Goal: Browse casually

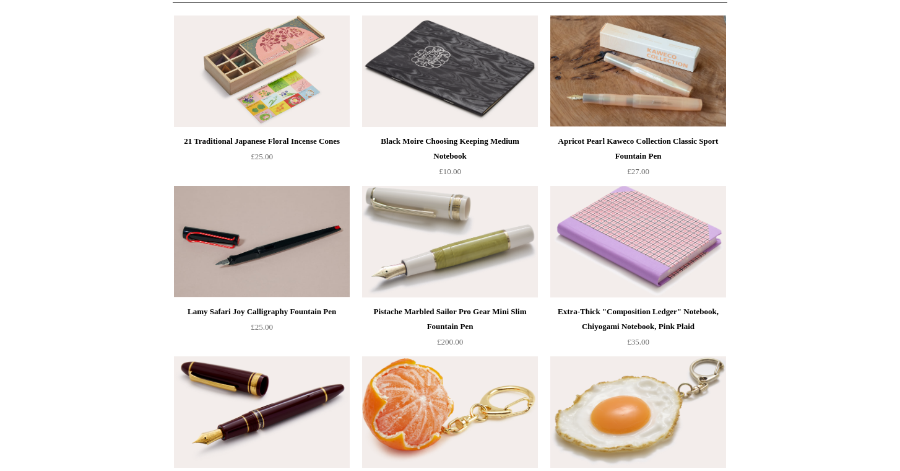
scroll to position [149, 0]
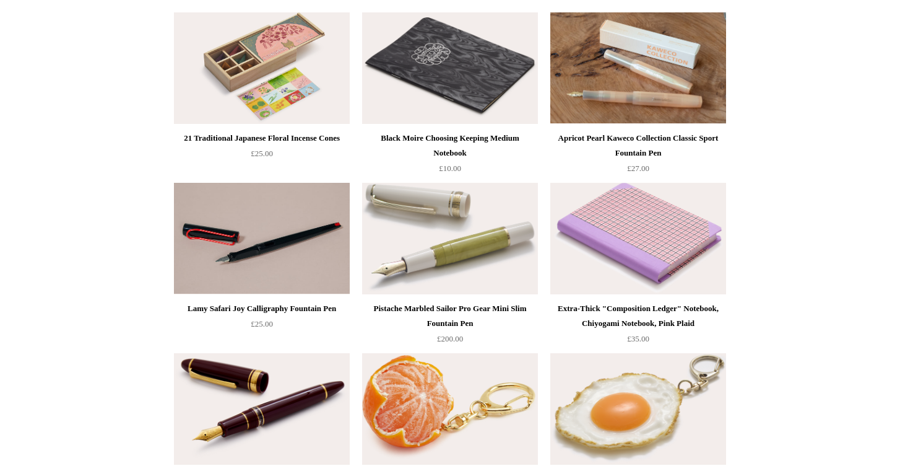
click at [627, 222] on img at bounding box center [639, 238] width 176 height 111
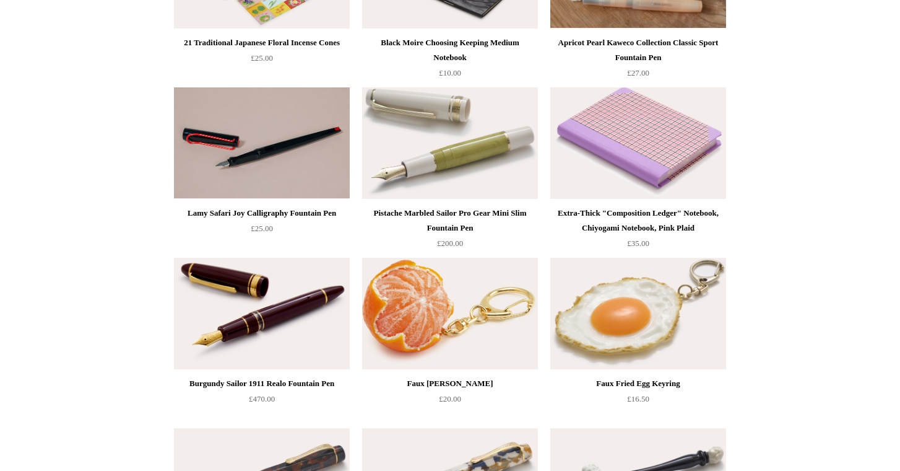
scroll to position [264, 0]
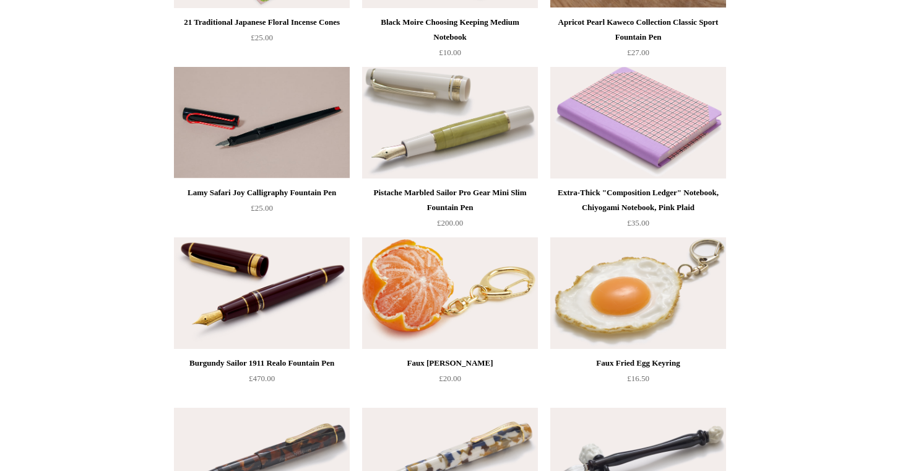
click at [426, 290] on img at bounding box center [450, 292] width 176 height 111
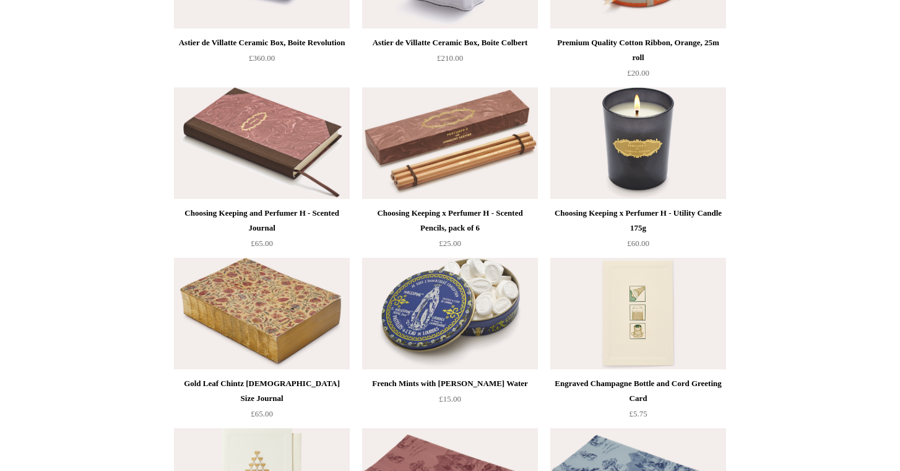
scroll to position [1437, 0]
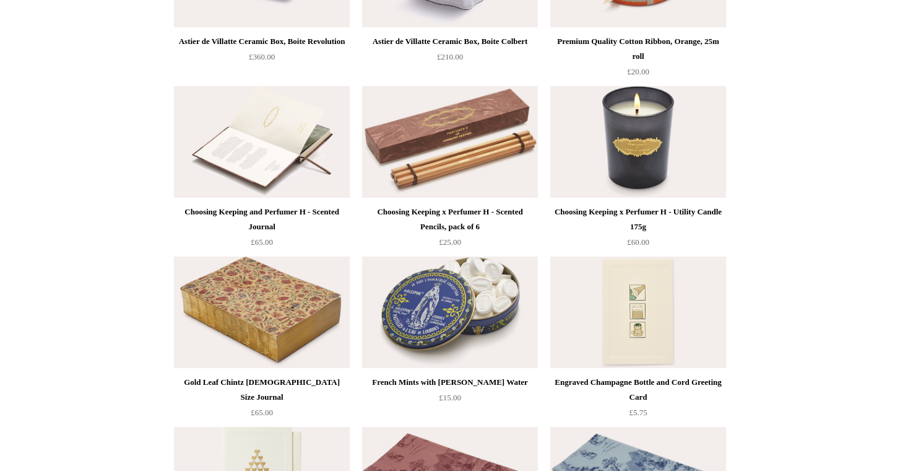
click at [263, 118] on img at bounding box center [262, 141] width 176 height 111
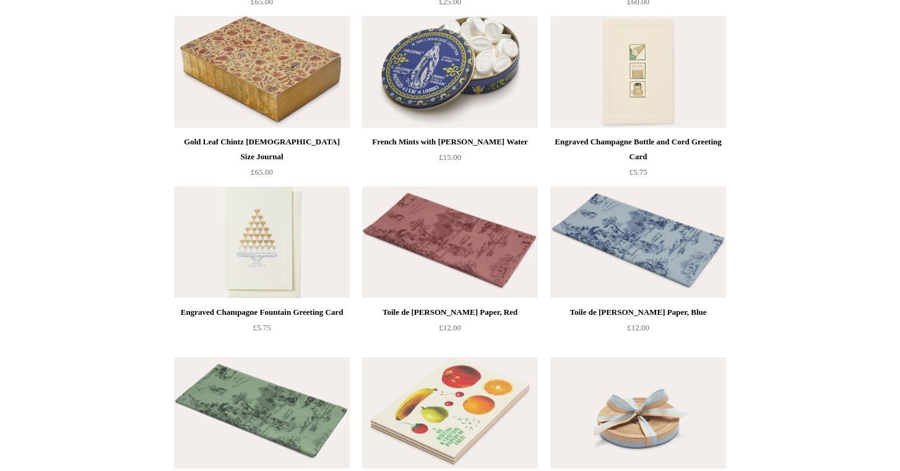
scroll to position [1682, 0]
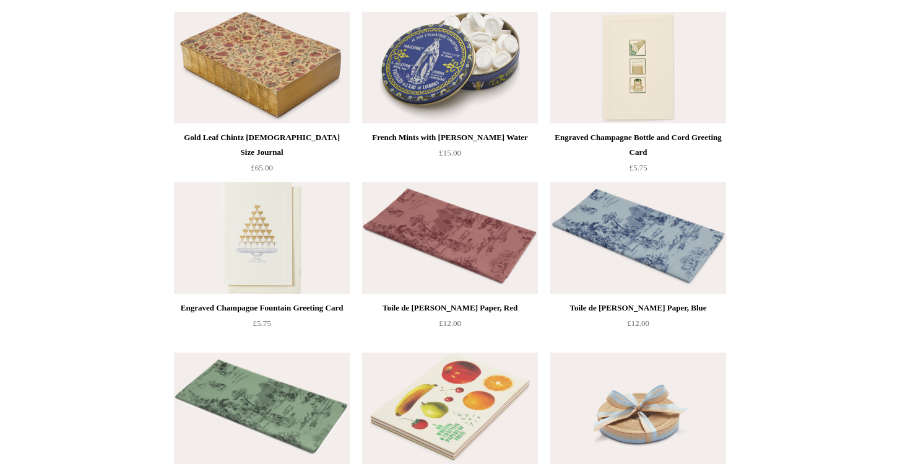
click at [440, 53] on img at bounding box center [450, 67] width 176 height 111
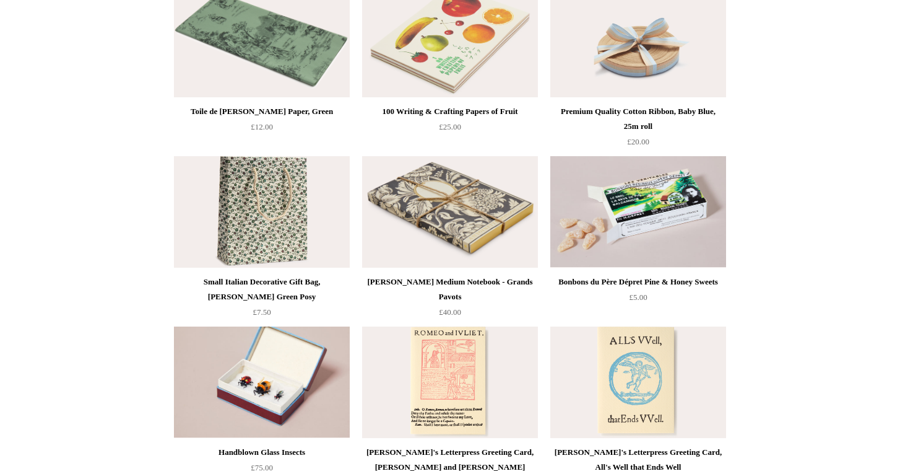
scroll to position [2049, 0]
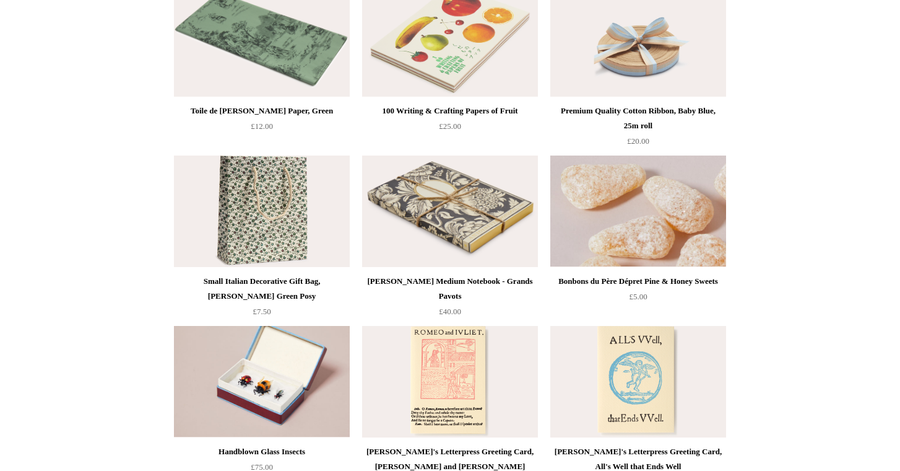
click at [665, 209] on img at bounding box center [639, 210] width 176 height 111
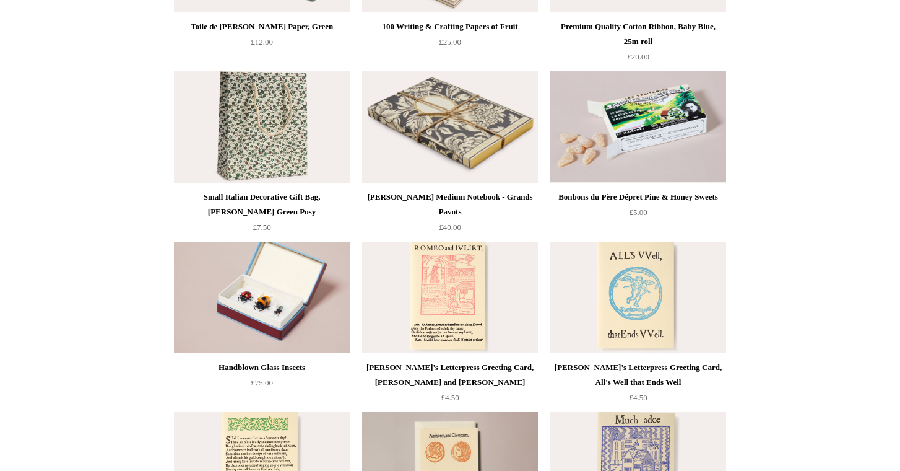
scroll to position [2166, 0]
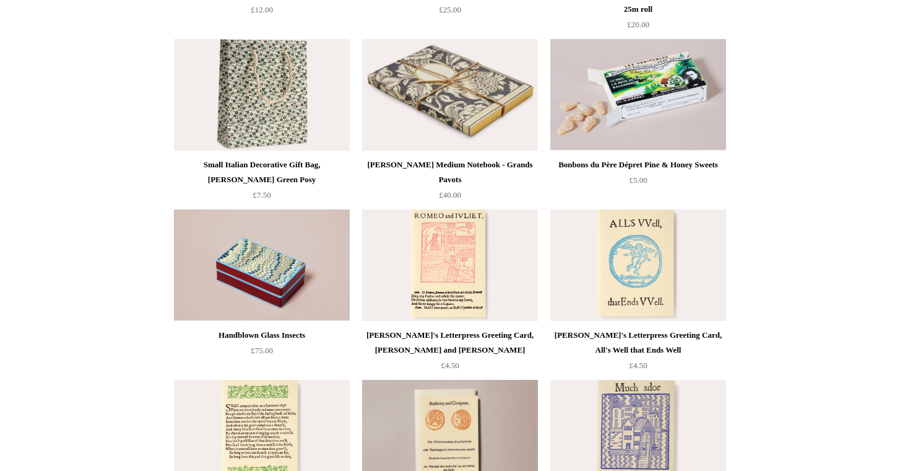
click at [281, 260] on img at bounding box center [262, 264] width 176 height 111
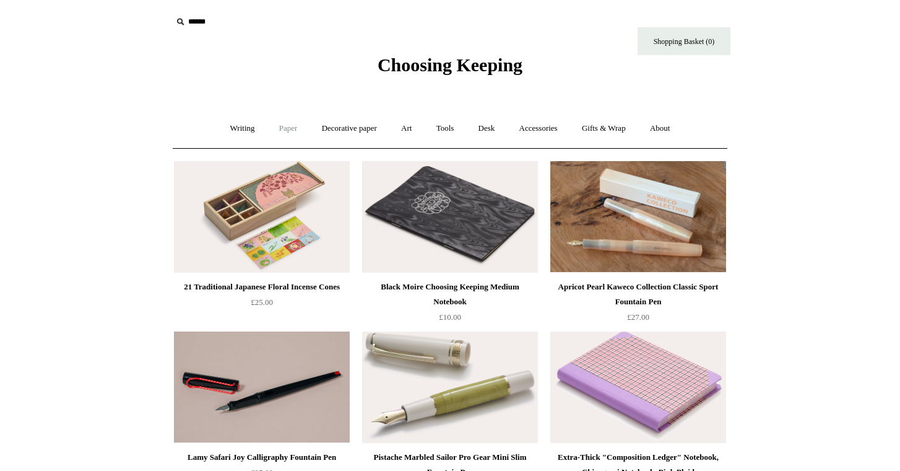
scroll to position [0, 0]
click at [409, 123] on link "Art +" at bounding box center [406, 128] width 33 height 33
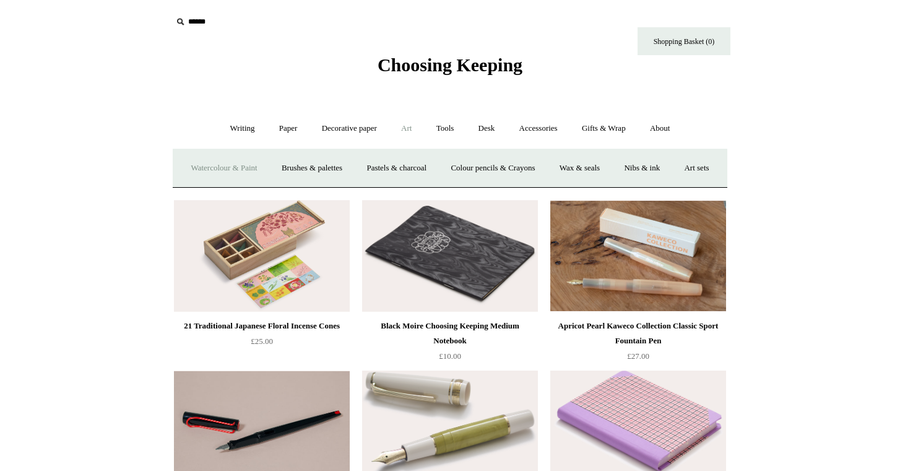
click at [253, 167] on link "Watercolour & Paint" at bounding box center [224, 168] width 89 height 33
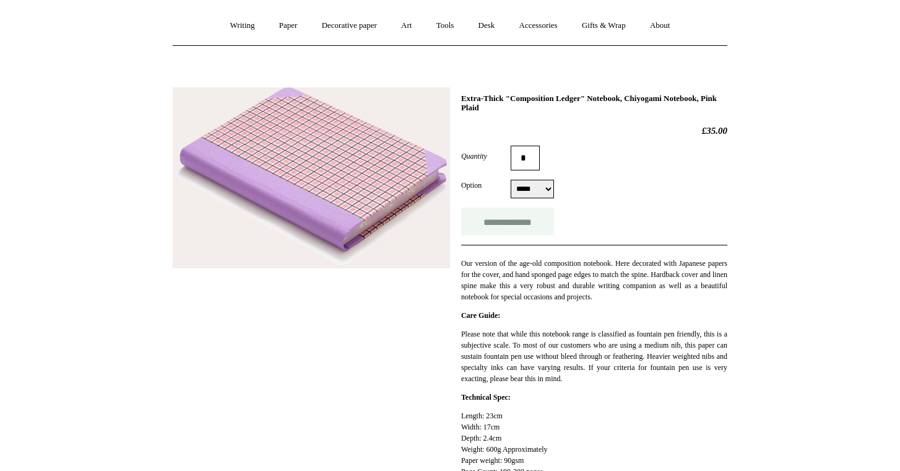
scroll to position [139, 0]
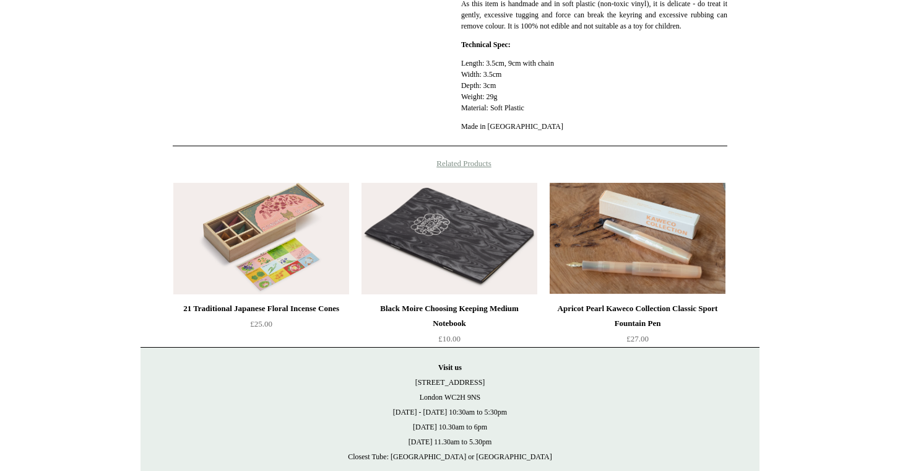
scroll to position [409, 0]
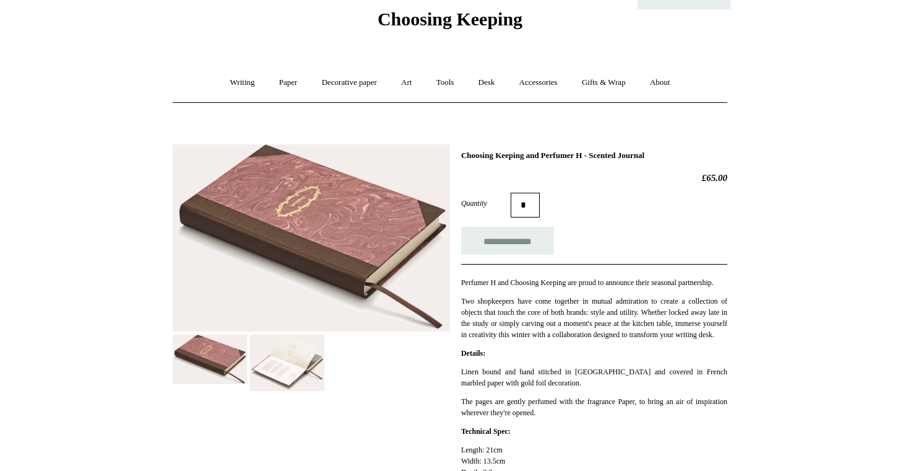
scroll to position [56, 0]
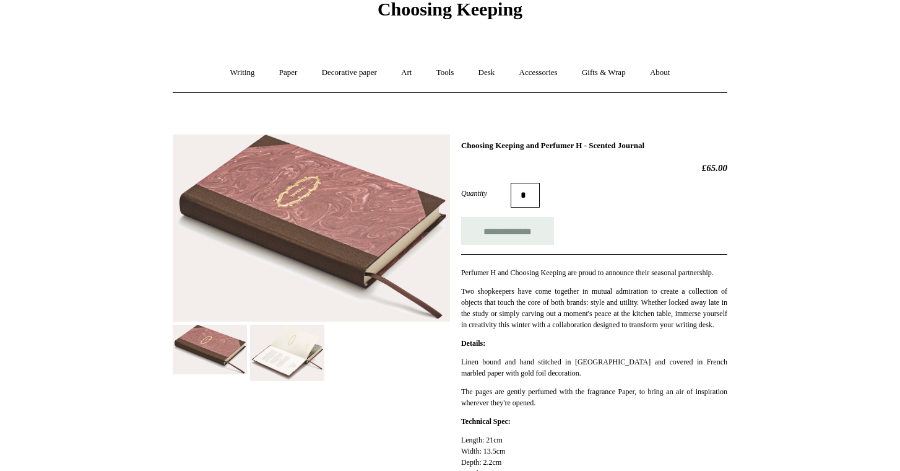
click at [281, 373] on img at bounding box center [287, 353] width 74 height 57
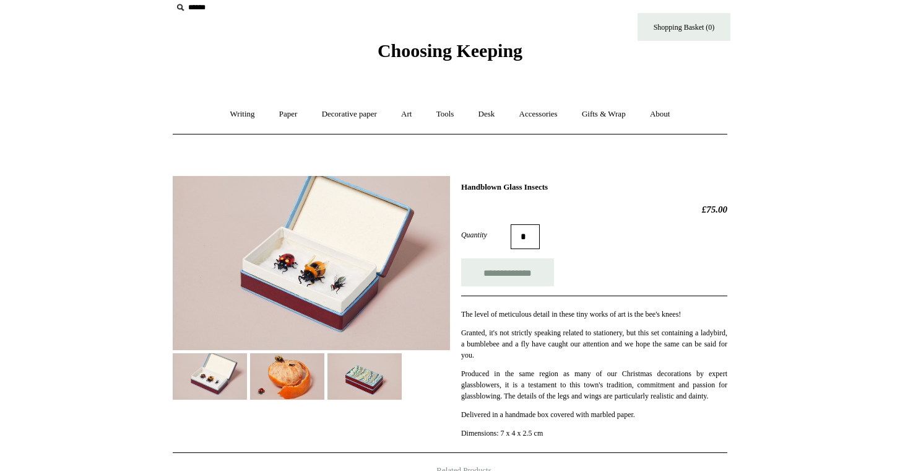
scroll to position [33, 0]
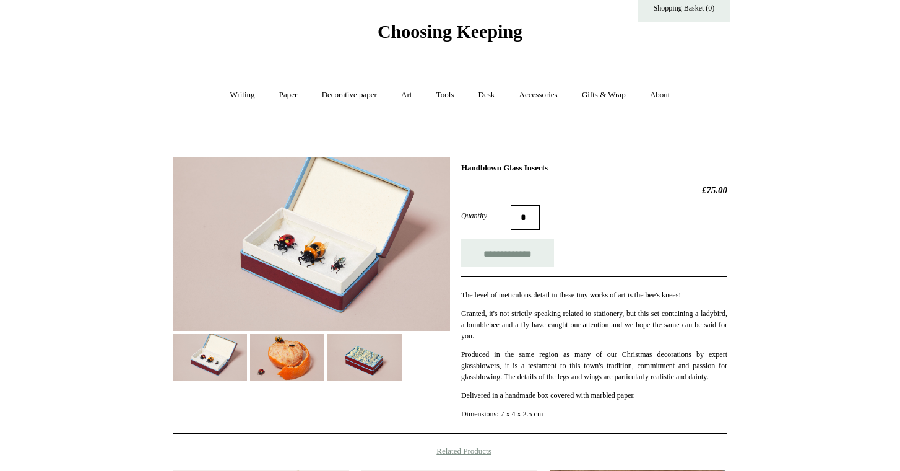
click at [299, 351] on img at bounding box center [287, 357] width 74 height 46
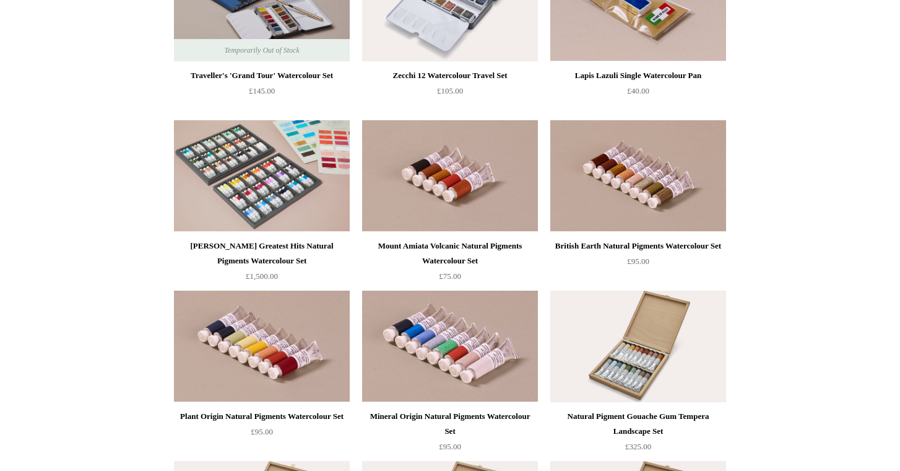
scroll to position [2094, 0]
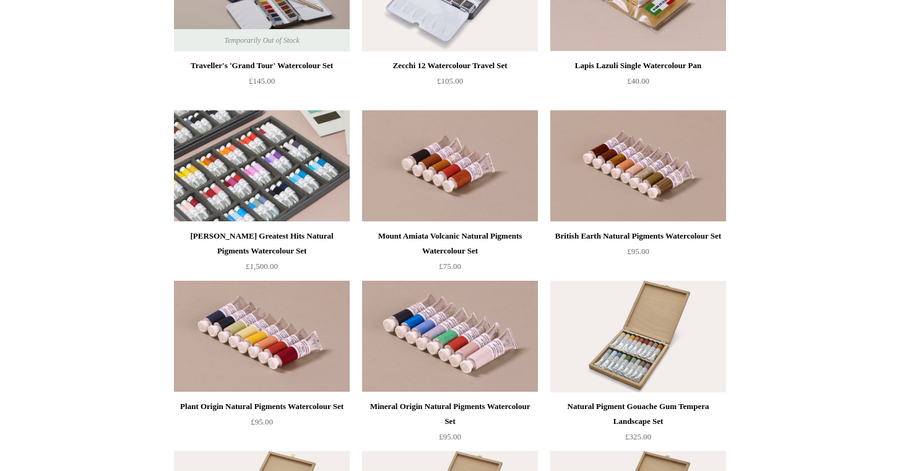
click at [224, 164] on img at bounding box center [262, 165] width 176 height 111
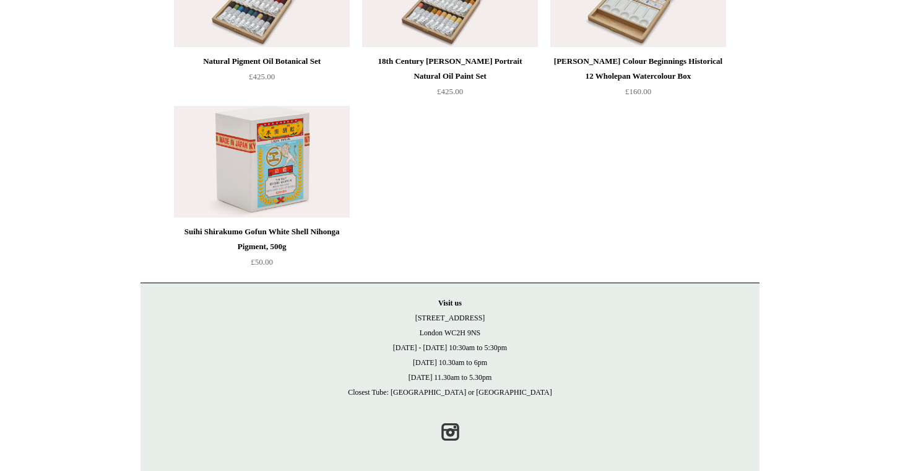
scroll to position [2782, 0]
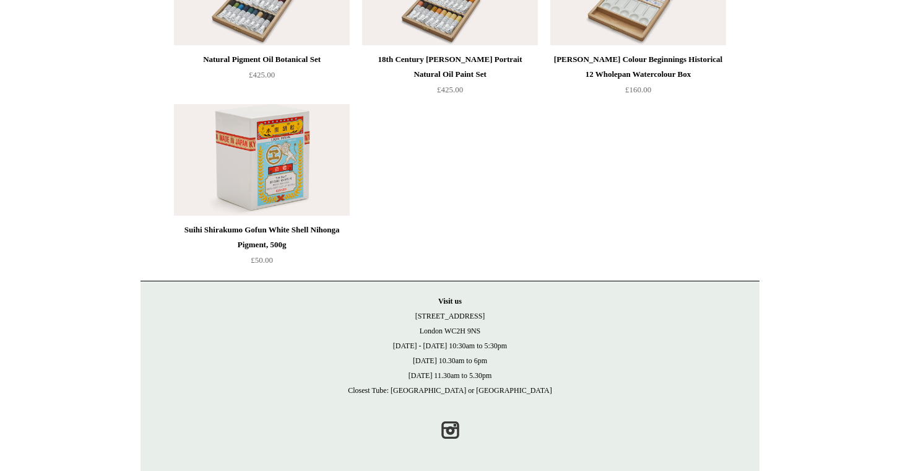
click at [274, 150] on img at bounding box center [262, 159] width 176 height 111
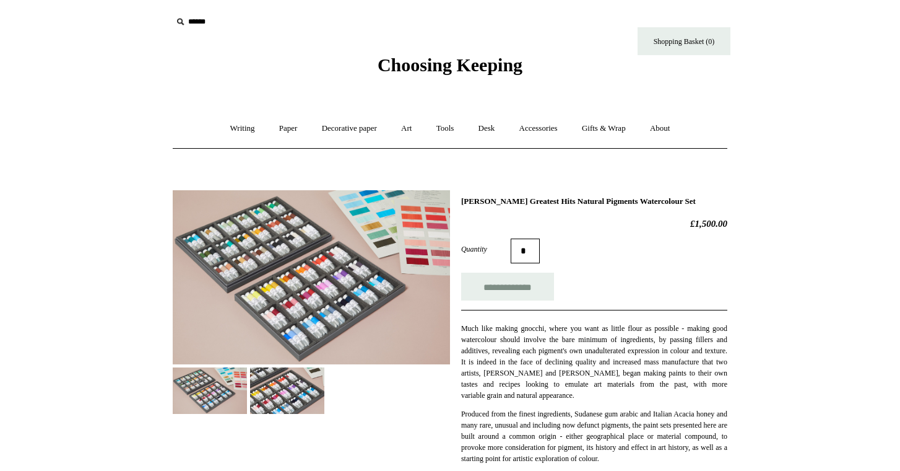
click at [305, 395] on img at bounding box center [287, 390] width 74 height 46
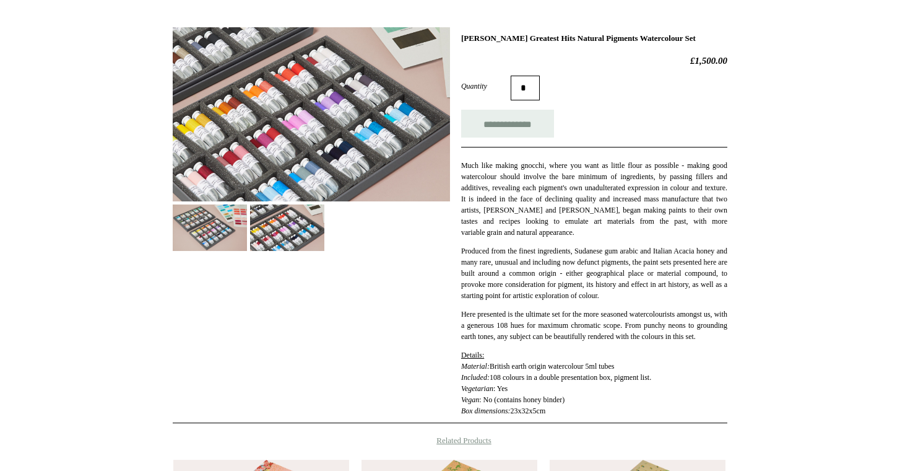
scroll to position [165, 0]
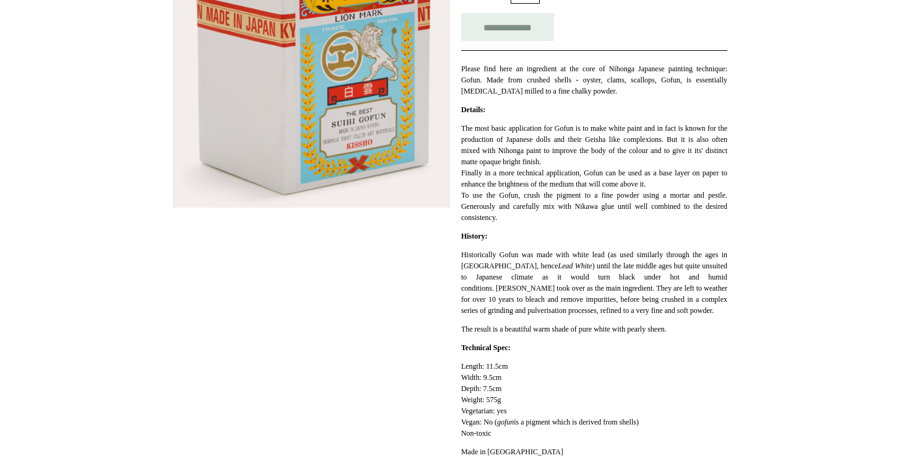
scroll to position [261, 0]
